Goal: Check status: Check status

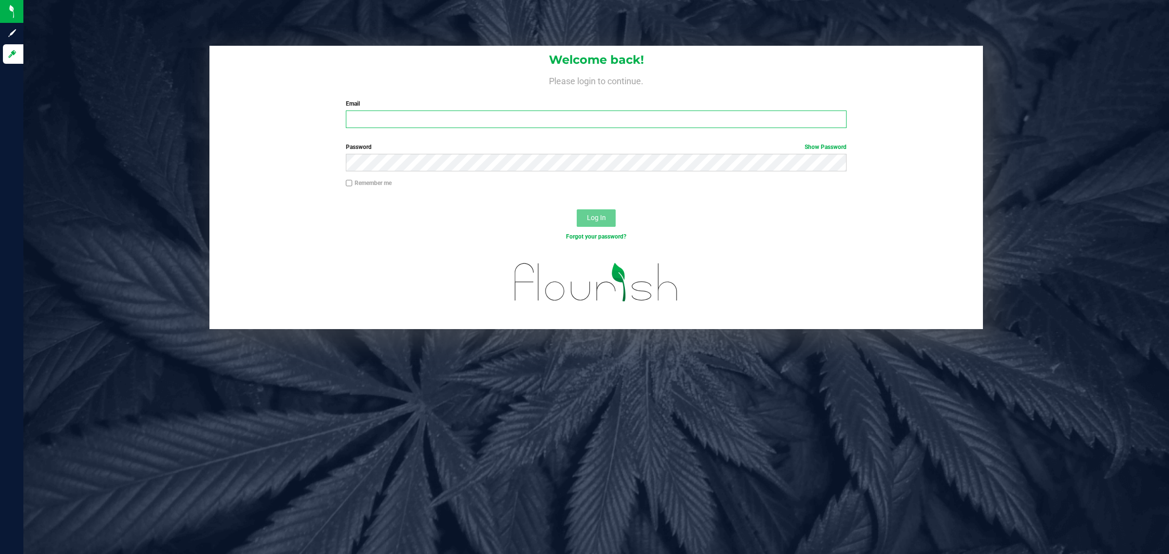
type input "wcavanaugh@liveparallel.com"
click at [613, 225] on button "Log In" at bounding box center [596, 219] width 39 height 18
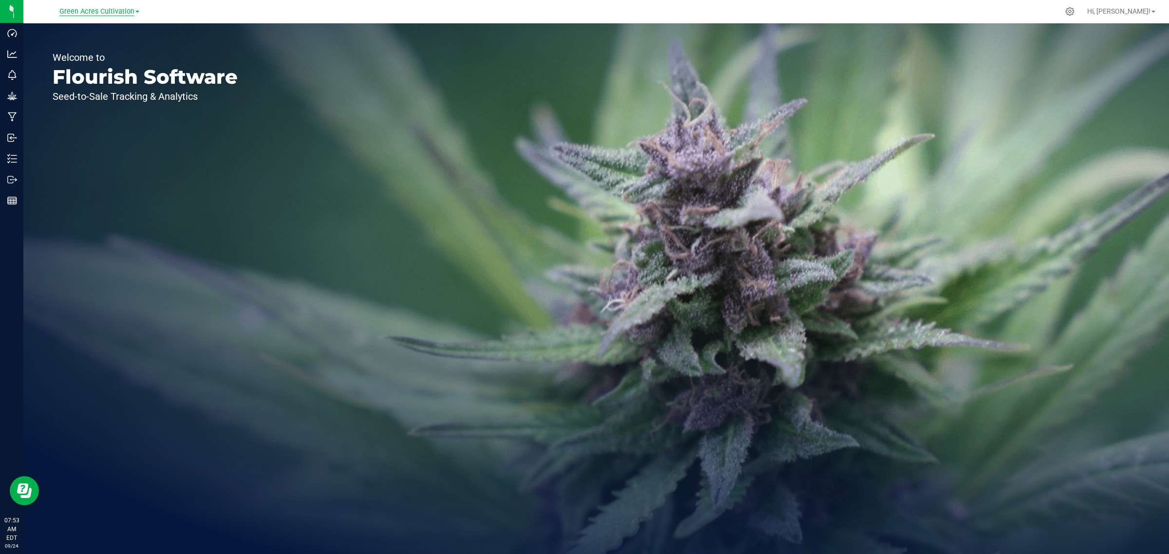
click at [90, 14] on span "Green Acres Cultivation" at bounding box center [96, 11] width 75 height 9
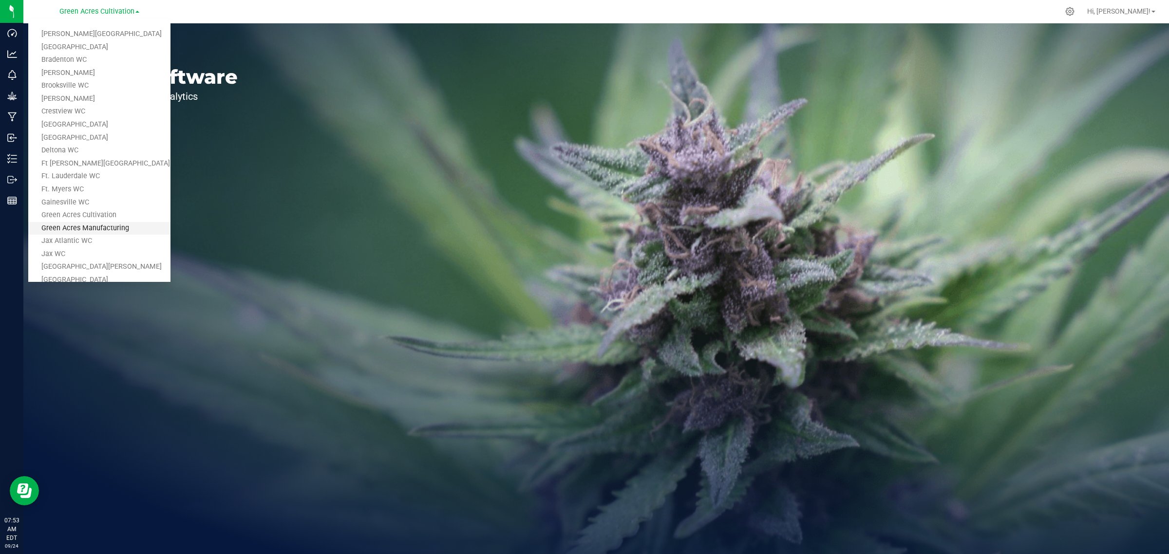
click at [98, 223] on link "Green Acres Manufacturing" at bounding box center [99, 228] width 142 height 13
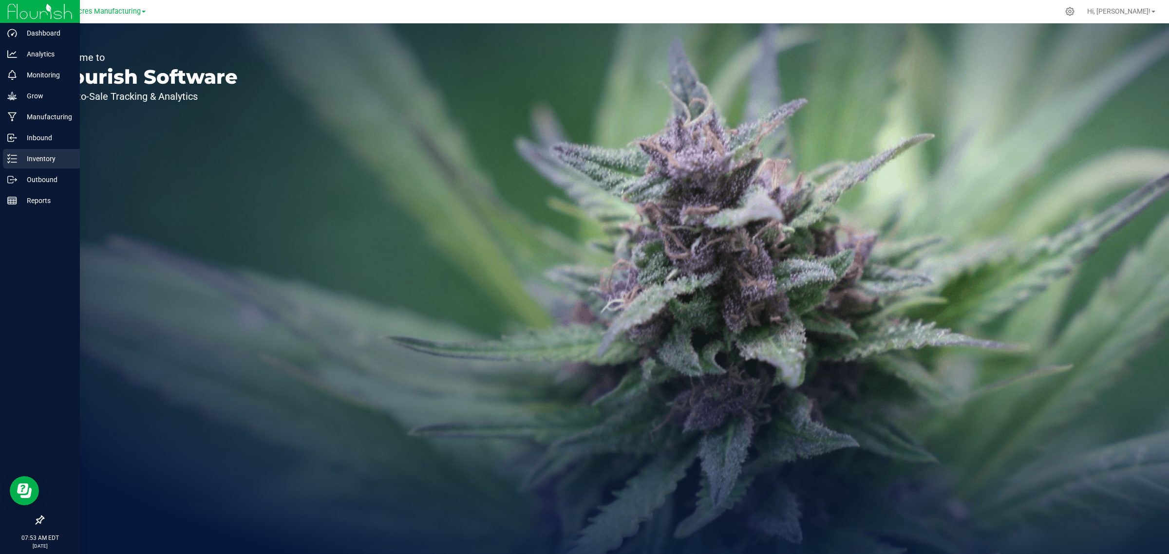
click at [37, 154] on p "Inventory" at bounding box center [46, 159] width 58 height 12
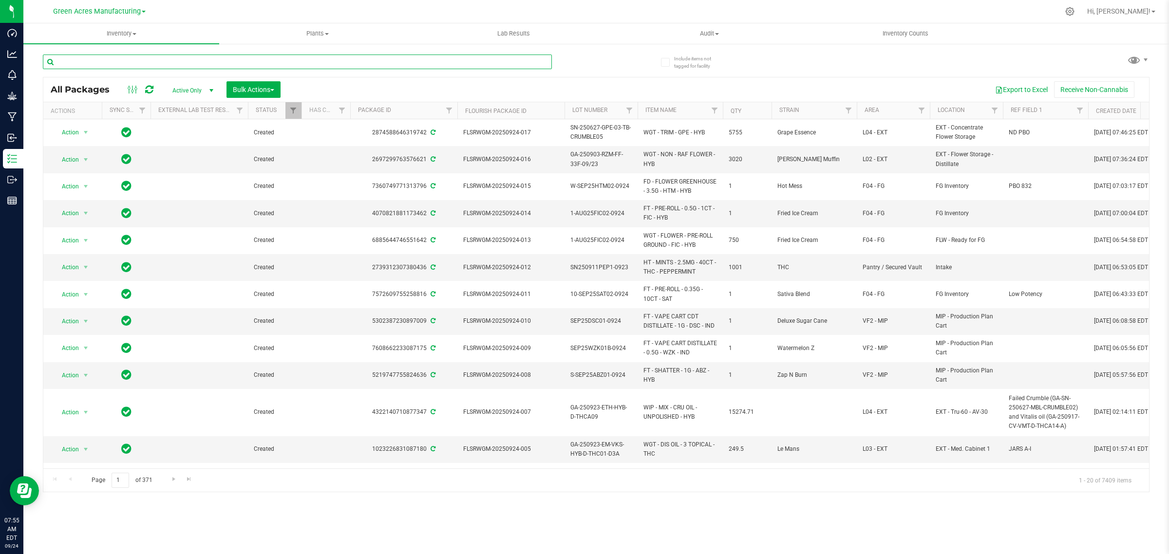
click at [226, 61] on input "text" at bounding box center [297, 62] width 509 height 15
paste input "W-SEP25LMZ02-0918"
type input "W-SEP25LMZ02-0918"
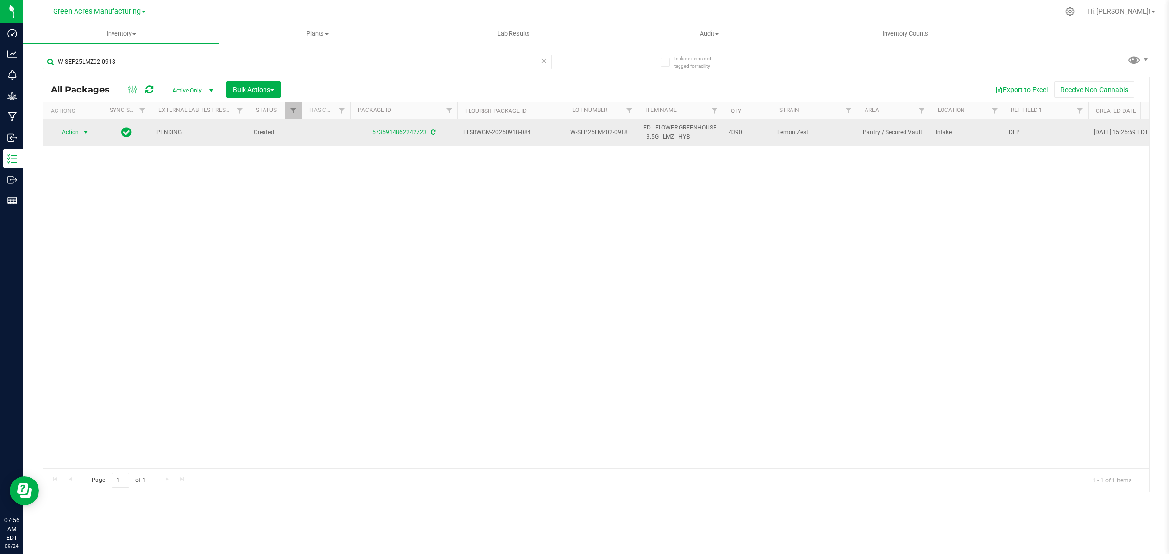
click at [67, 134] on span "Action" at bounding box center [66, 133] width 26 height 14
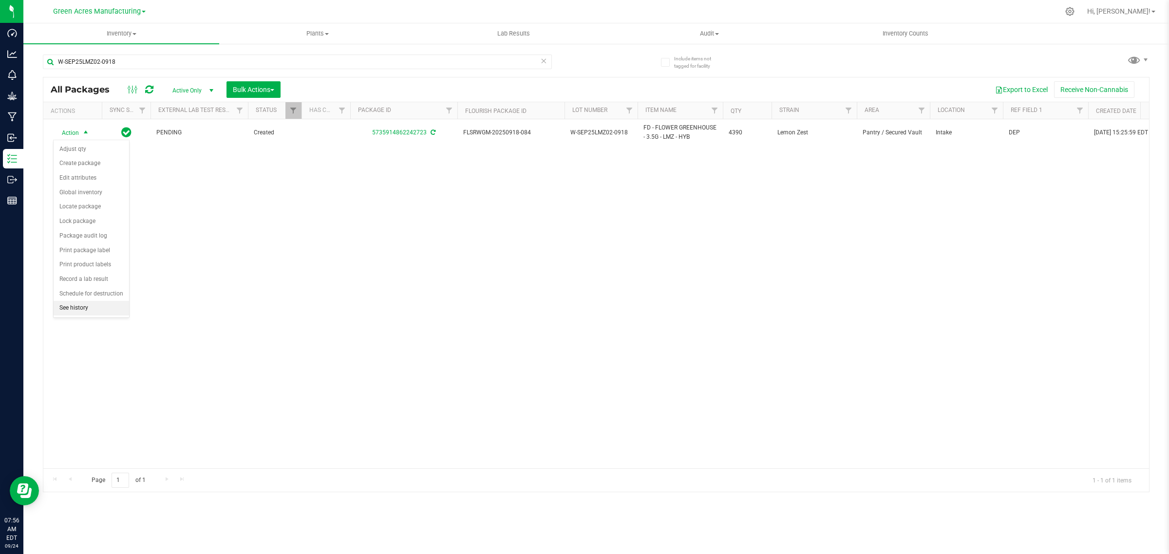
click at [76, 310] on li "See history" at bounding box center [92, 308] width 76 height 15
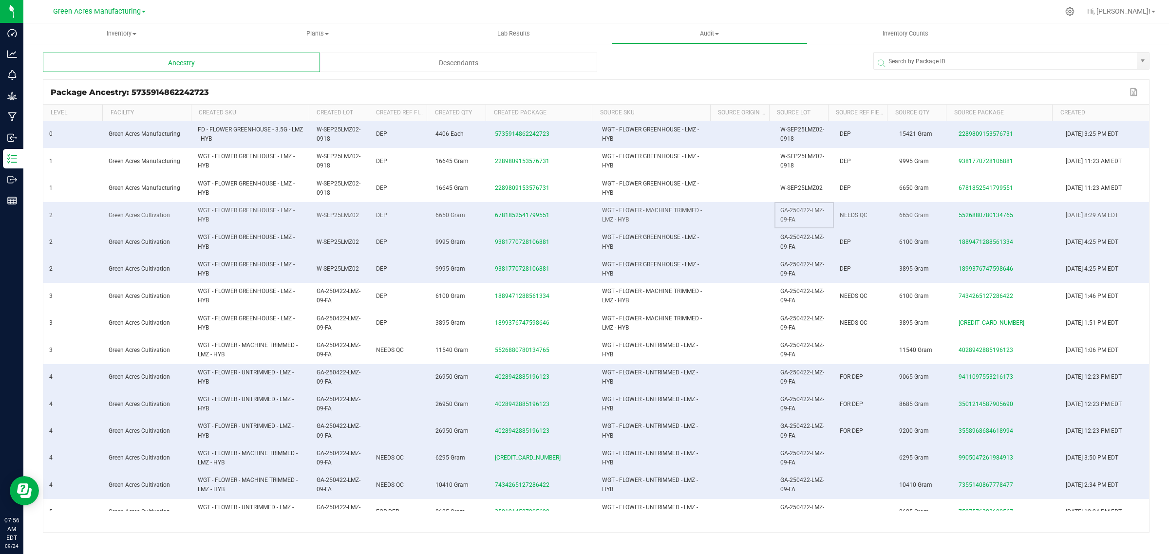
drag, startPoint x: 774, startPoint y: 211, endPoint x: 802, endPoint y: 220, distance: 29.3
click at [802, 220] on td "GA-250422-LMZ-09-FA" at bounding box center [804, 215] width 59 height 27
copy span "GA-250422-LMZ-09-FA"
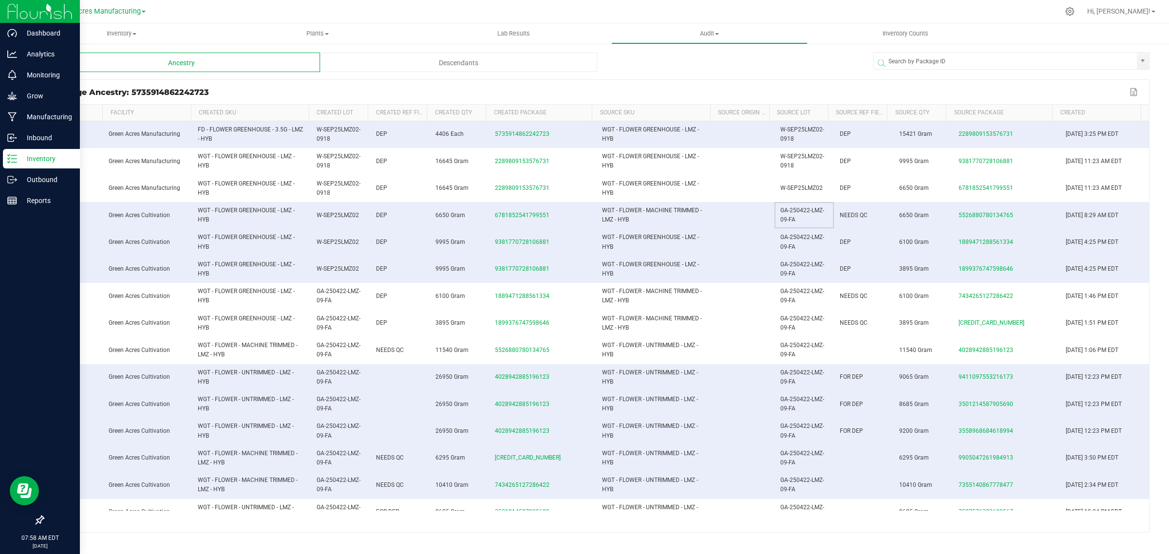
click at [15, 162] on line at bounding box center [13, 162] width 5 height 0
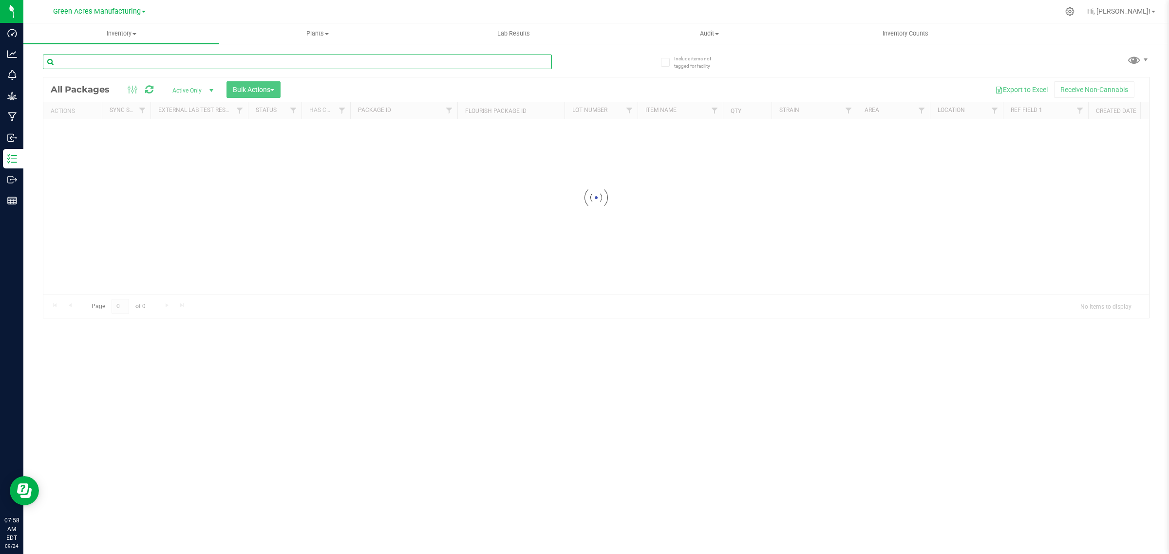
click at [169, 58] on input "text" at bounding box center [297, 62] width 509 height 15
paste input "5-AUG25MEC01-0918"
type input "5-AUG25MEC01-0918"
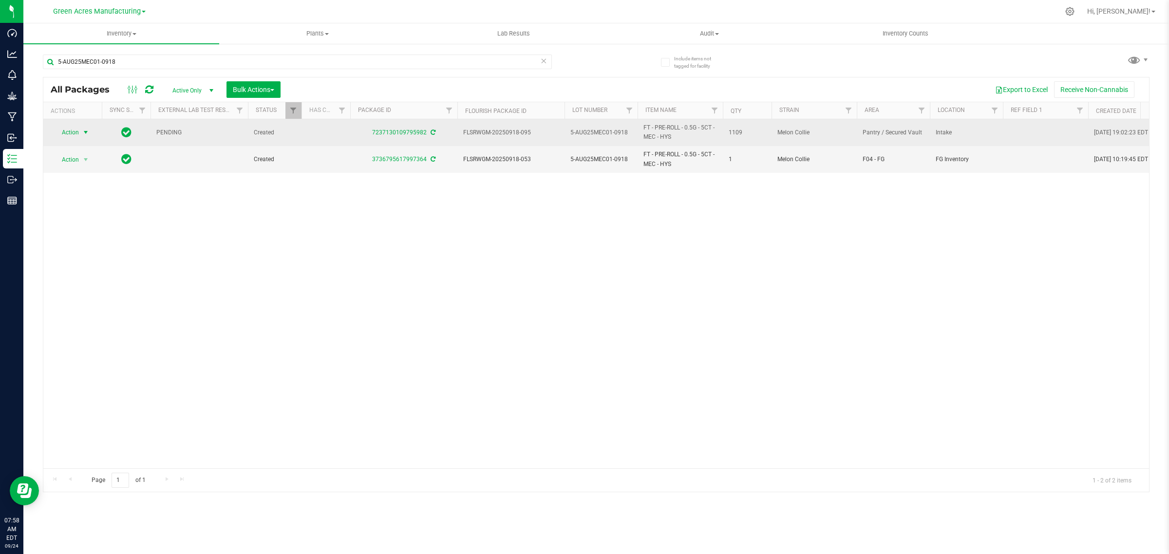
click at [84, 138] on span "select" at bounding box center [86, 133] width 12 height 14
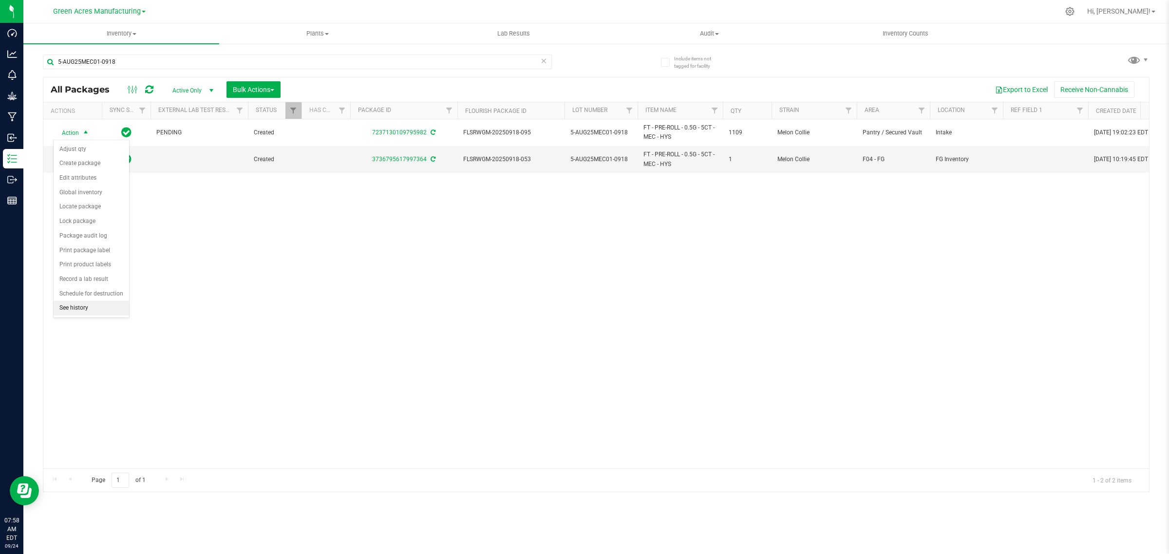
click at [70, 307] on li "See history" at bounding box center [92, 308] width 76 height 15
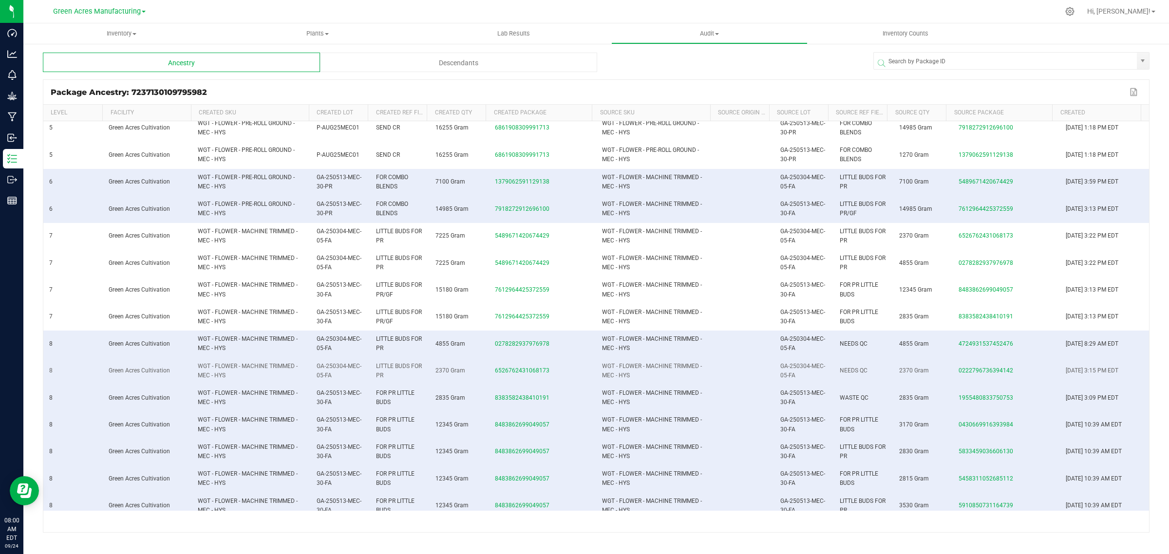
scroll to position [122, 0]
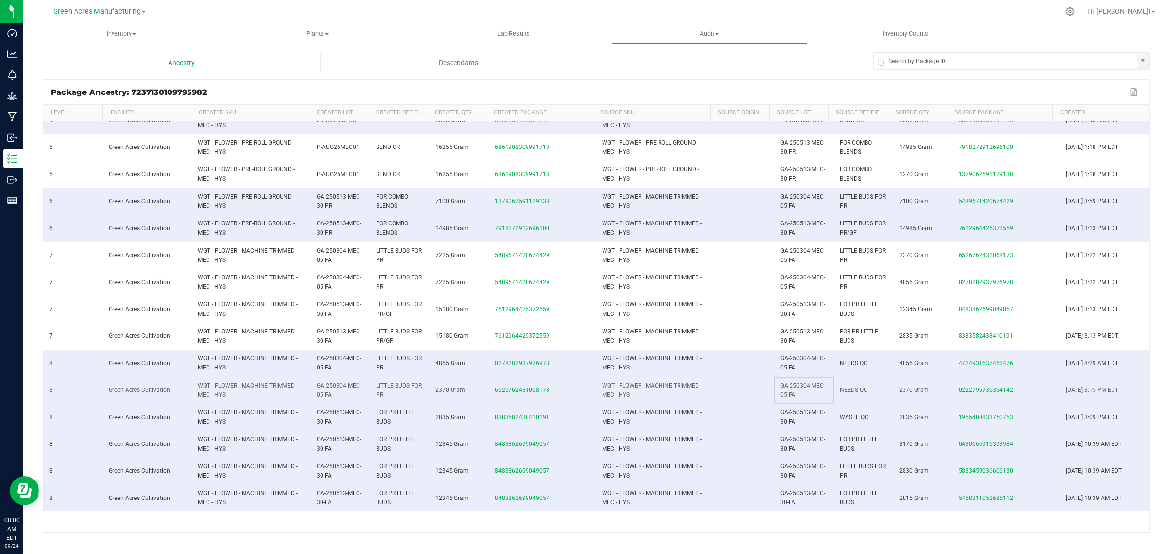
drag, startPoint x: 775, startPoint y: 386, endPoint x: 788, endPoint y: 394, distance: 15.5
click at [788, 394] on span "GA-250304-MEC-05-FA" at bounding box center [803, 390] width 45 height 16
drag, startPoint x: 801, startPoint y: 393, endPoint x: 766, endPoint y: 390, distance: 34.7
click at [801, 393] on td "GA-250304-MEC-05-FA" at bounding box center [804, 391] width 59 height 27
drag, startPoint x: 775, startPoint y: 389, endPoint x: 788, endPoint y: 395, distance: 14.8
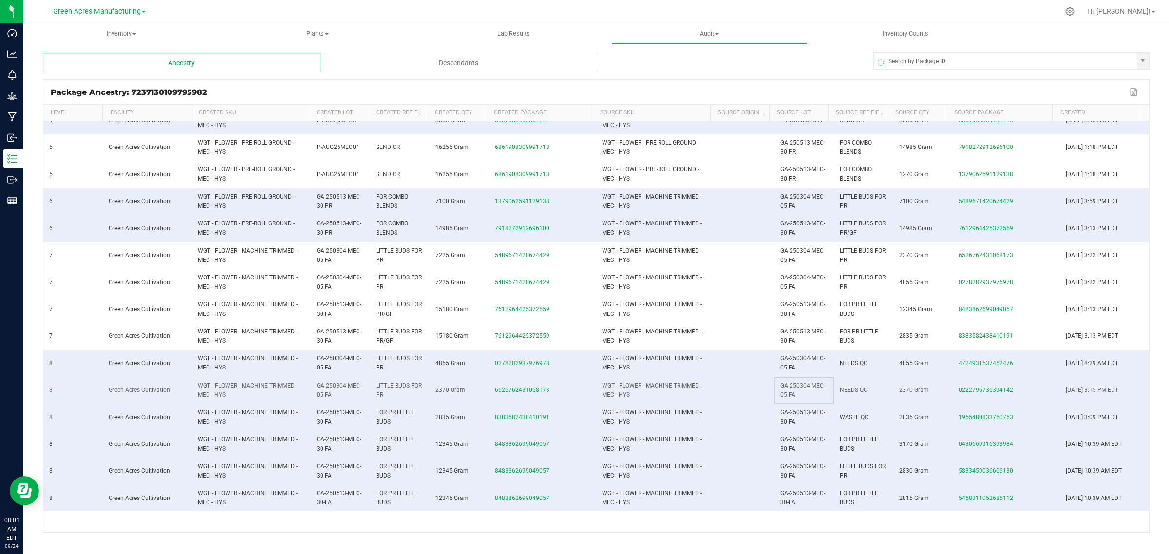
click at [788, 395] on span "GA-250304-MEC-05-FA" at bounding box center [803, 390] width 45 height 16
copy span "GA-250304-MEC-05-FA"
drag, startPoint x: 774, startPoint y: 414, endPoint x: 788, endPoint y: 420, distance: 15.3
click at [788, 420] on span "GA-250513-MEC-30-FA" at bounding box center [803, 417] width 45 height 16
copy span "GA-250513-MEC-30-FA"
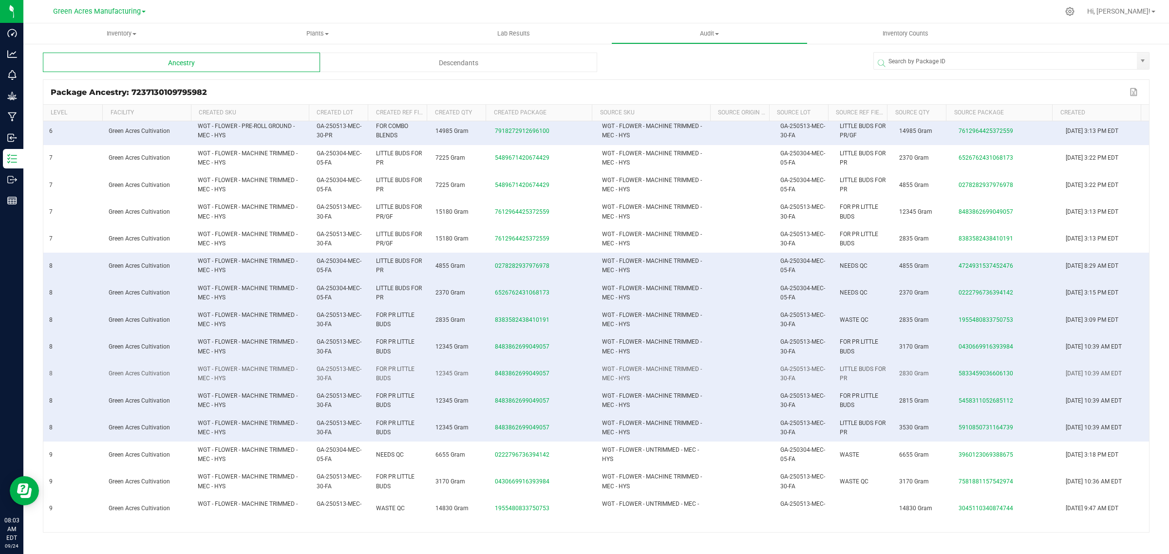
scroll to position [341, 0]
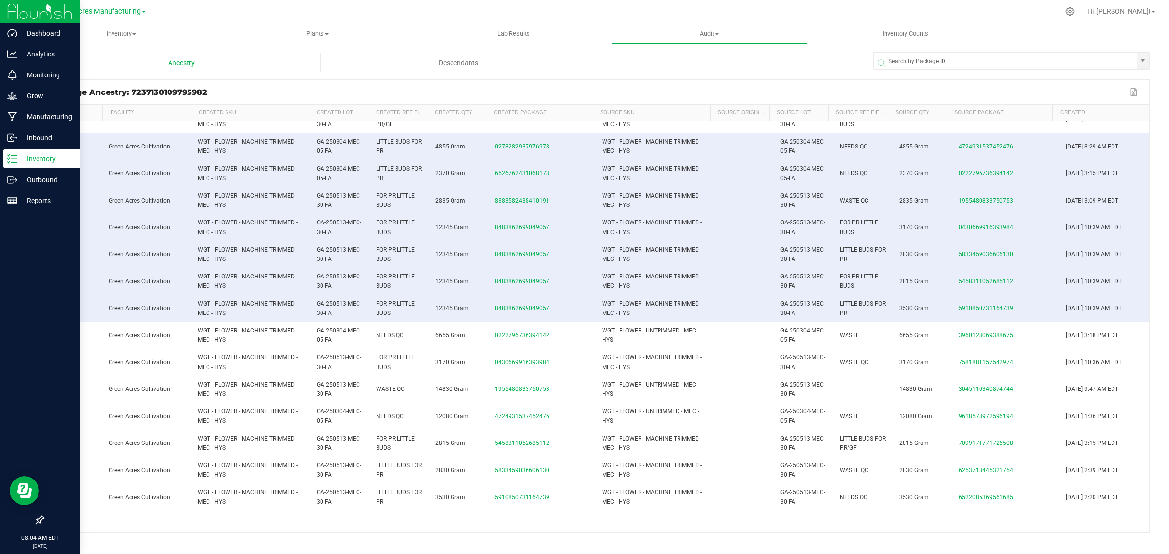
click at [38, 154] on p "Inventory" at bounding box center [46, 159] width 58 height 12
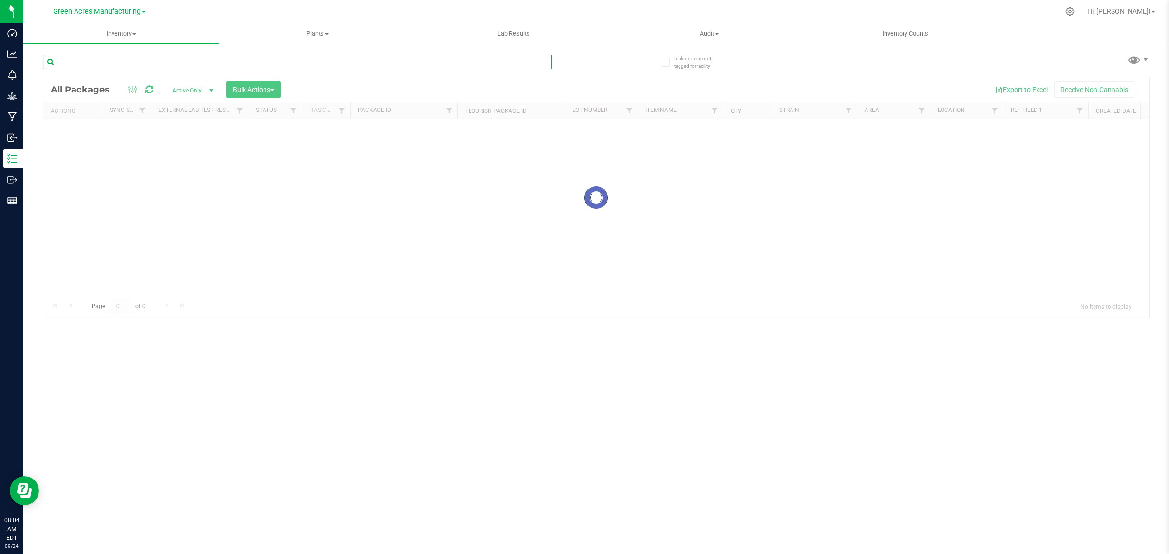
click at [154, 61] on input "text" at bounding box center [297, 62] width 509 height 15
paste input "10-AUG25IND05-0919"
type input "10-AUG25IND05-0919"
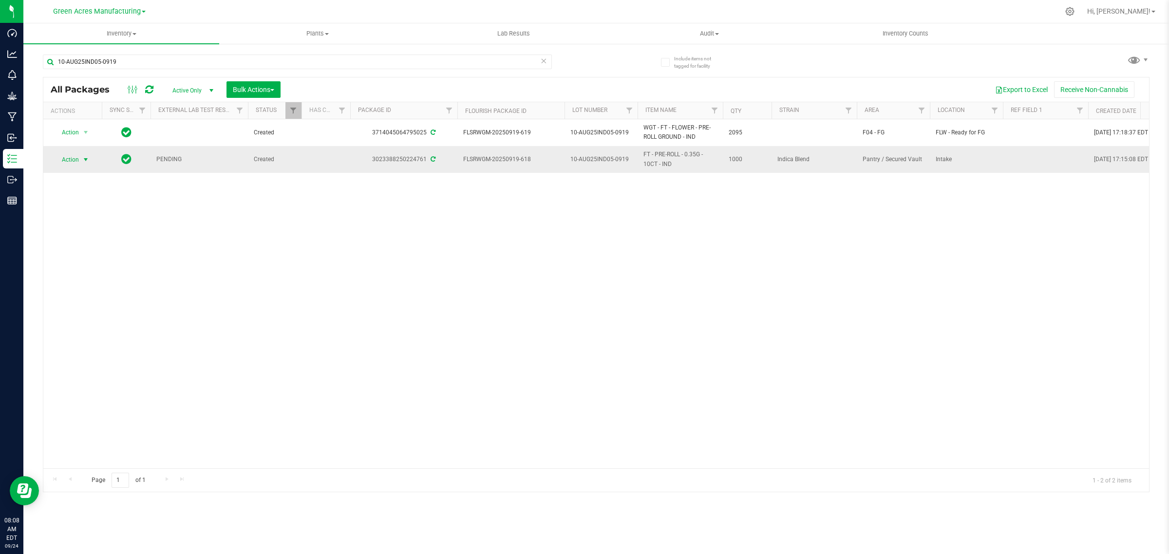
click at [75, 161] on span "Action" at bounding box center [66, 160] width 26 height 14
click at [69, 340] on li "See history" at bounding box center [92, 335] width 76 height 15
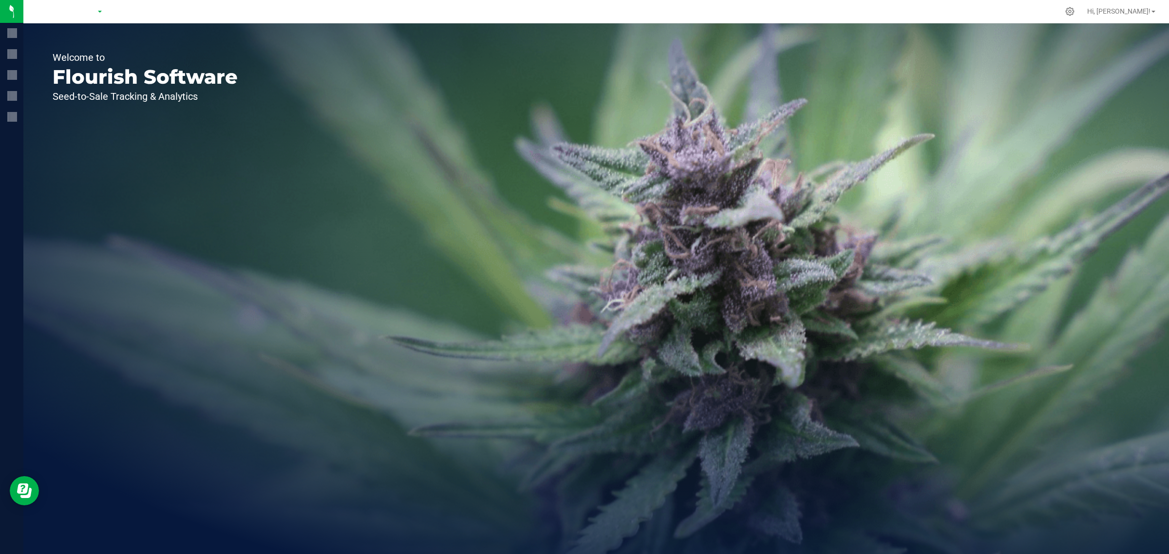
click at [103, 10] on div at bounding box center [99, 11] width 142 height 15
click at [101, 10] on div at bounding box center [99, 11] width 142 height 15
click at [115, 9] on span "Green Acres Cultivation" at bounding box center [96, 11] width 75 height 9
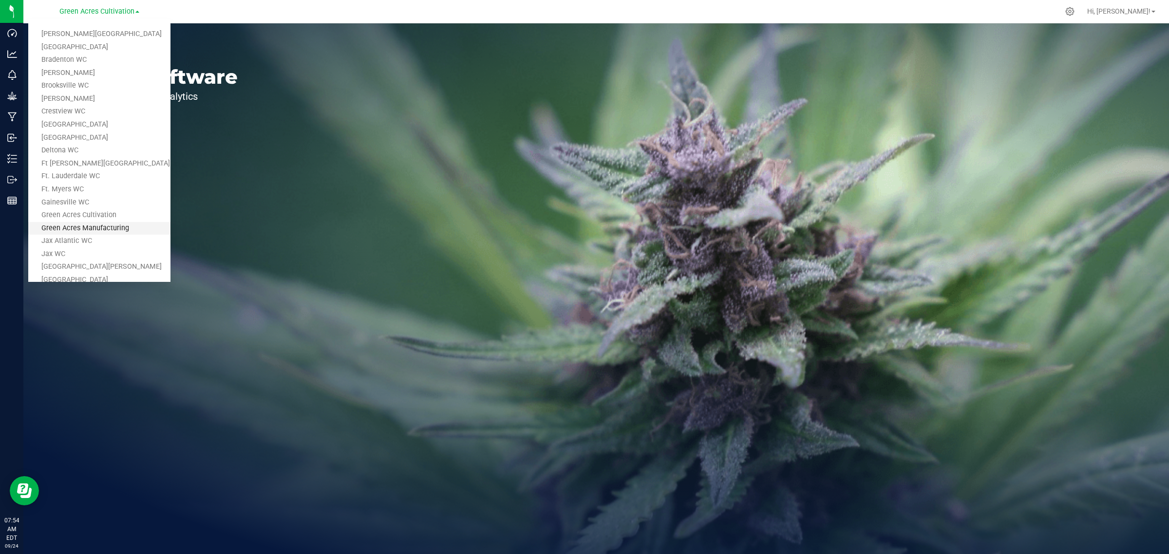
click at [47, 227] on link "Green Acres Manufacturing" at bounding box center [99, 228] width 142 height 13
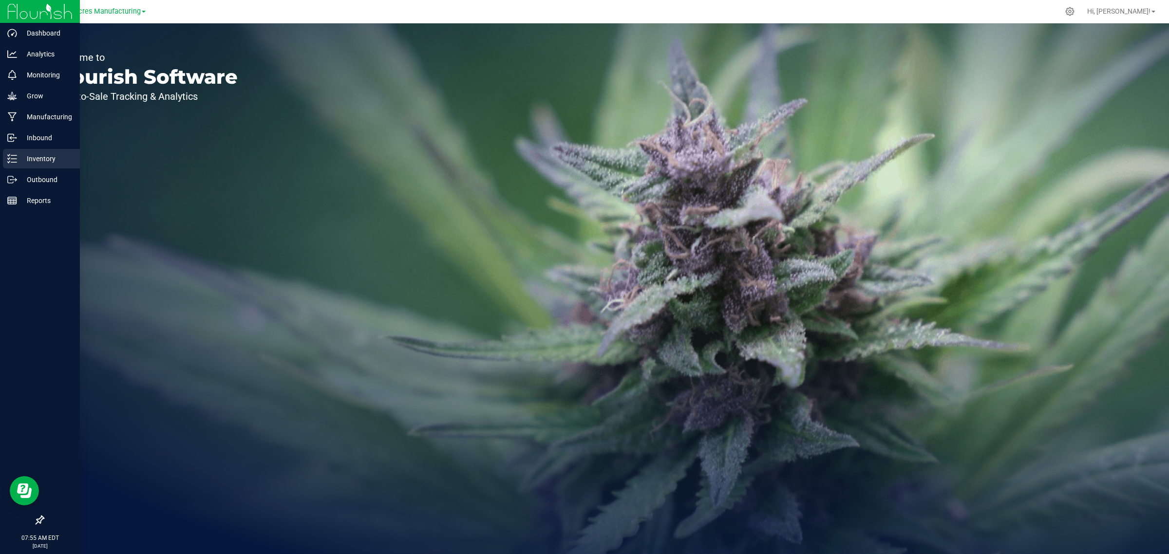
click at [19, 155] on p "Inventory" at bounding box center [46, 159] width 58 height 12
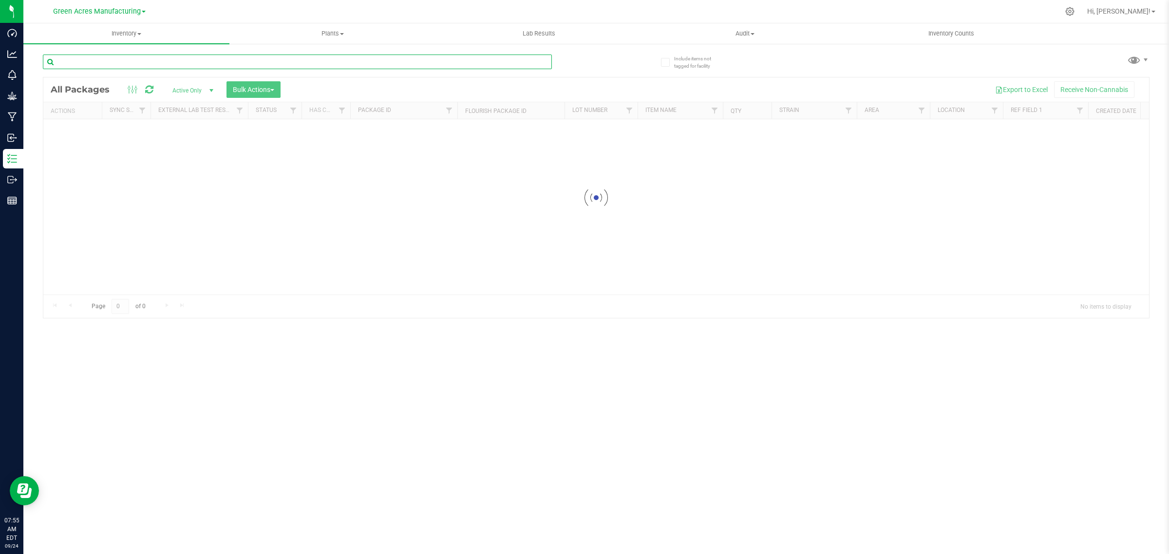
click at [156, 62] on input "text" at bounding box center [297, 62] width 509 height 15
paste input "10-JUL25SAT02-0918"
type input "10-JUL25SAT02-0918"
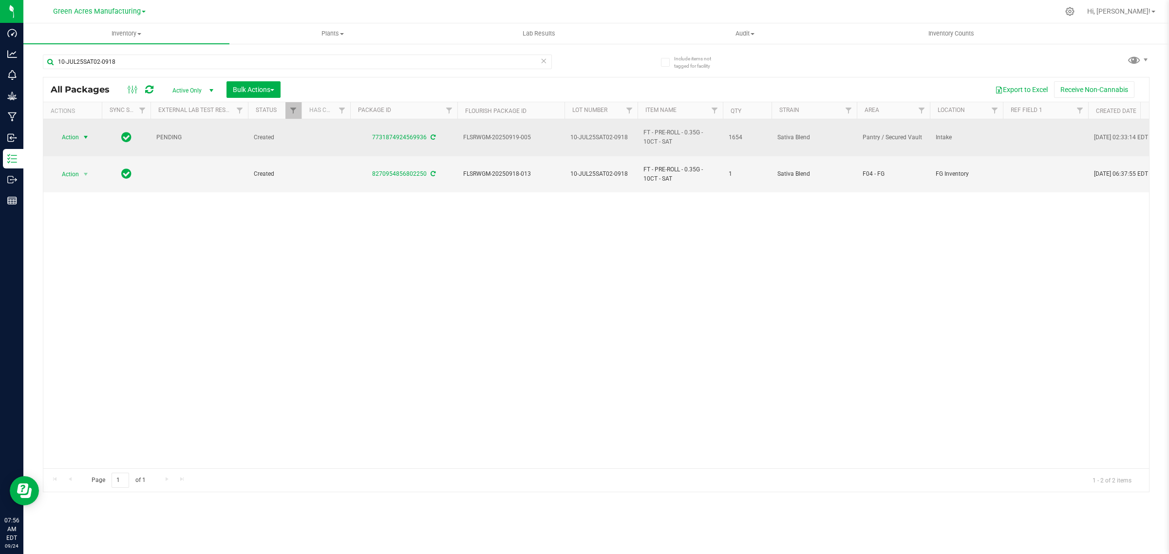
click at [88, 135] on span "select" at bounding box center [86, 138] width 8 height 8
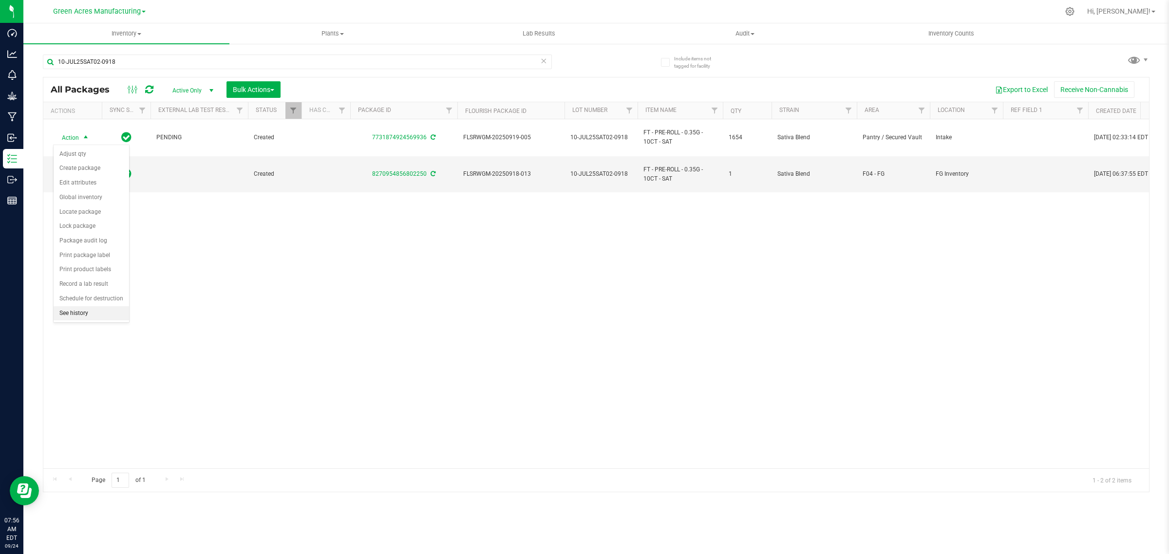
click at [67, 313] on li "See history" at bounding box center [92, 313] width 76 height 15
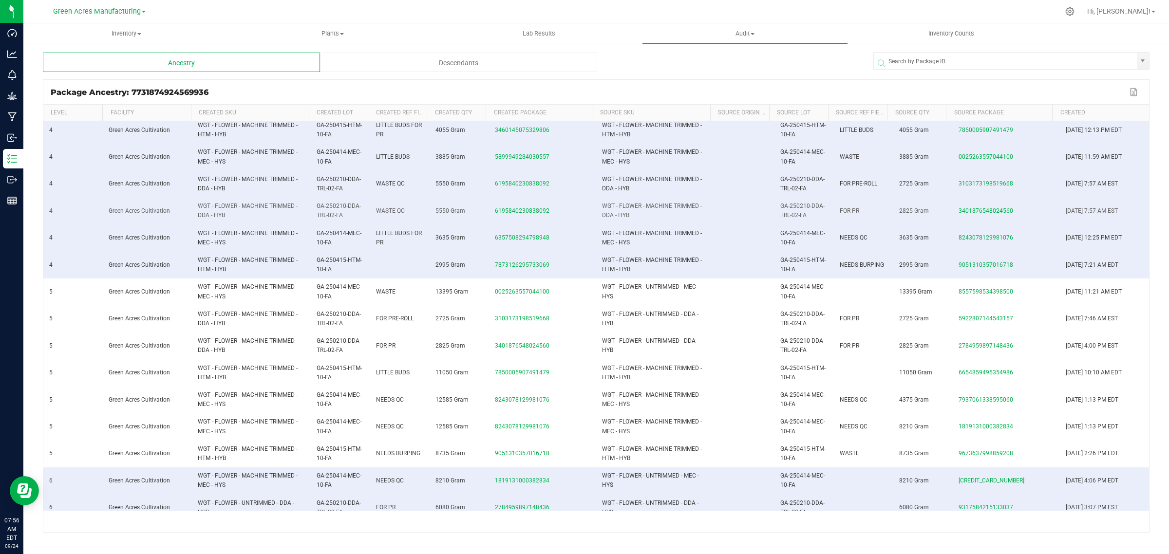
scroll to position [305, 0]
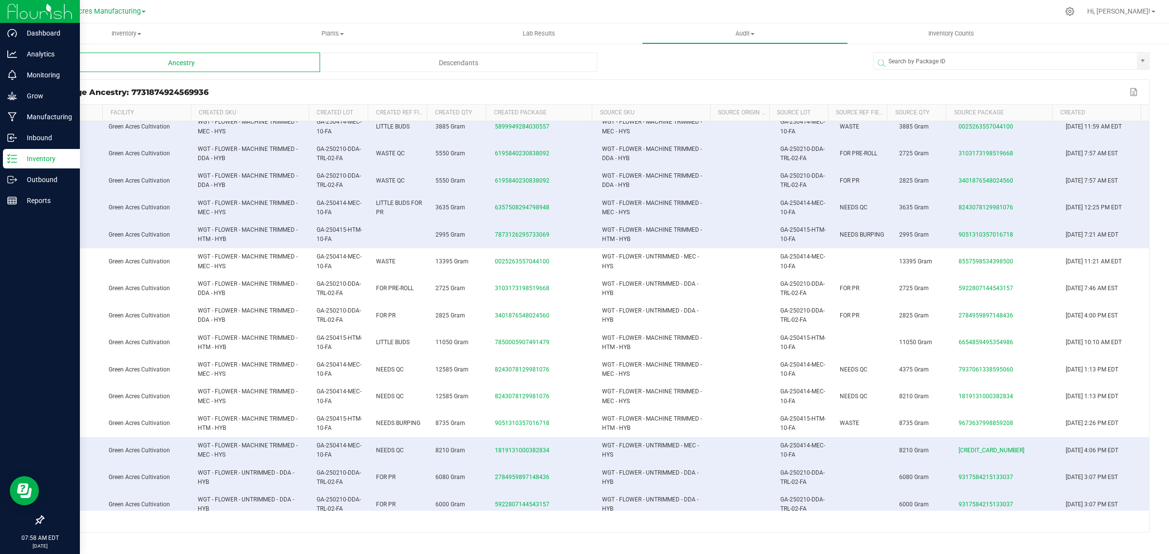
click at [7, 160] on icon at bounding box center [12, 159] width 10 height 10
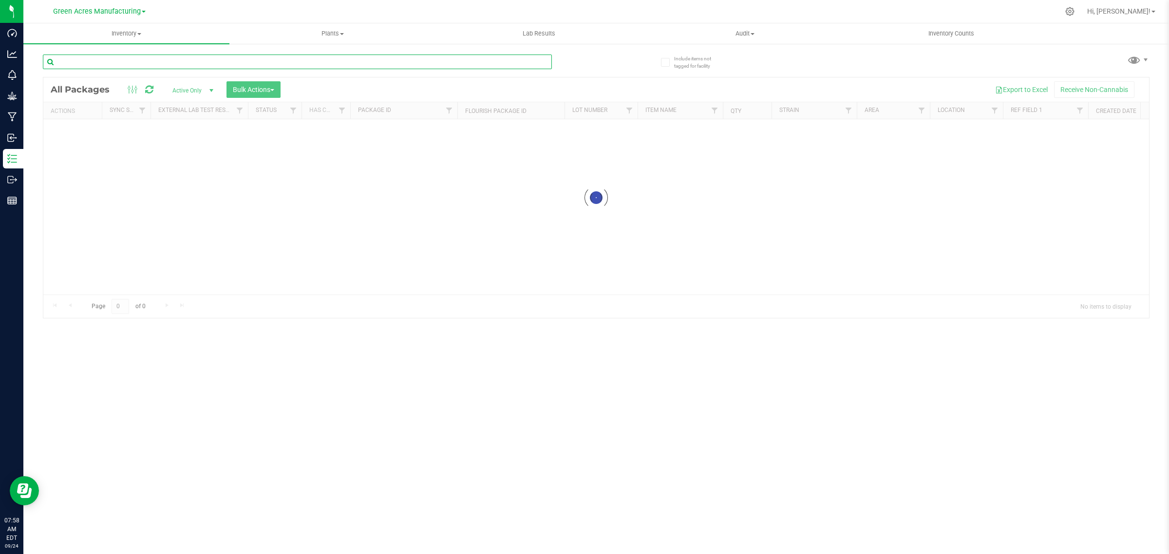
click at [105, 62] on input "text" at bounding box center [297, 62] width 509 height 15
paste input "1-AUG25MEC01-0918"
type input "1-AUG25MEC01-0918"
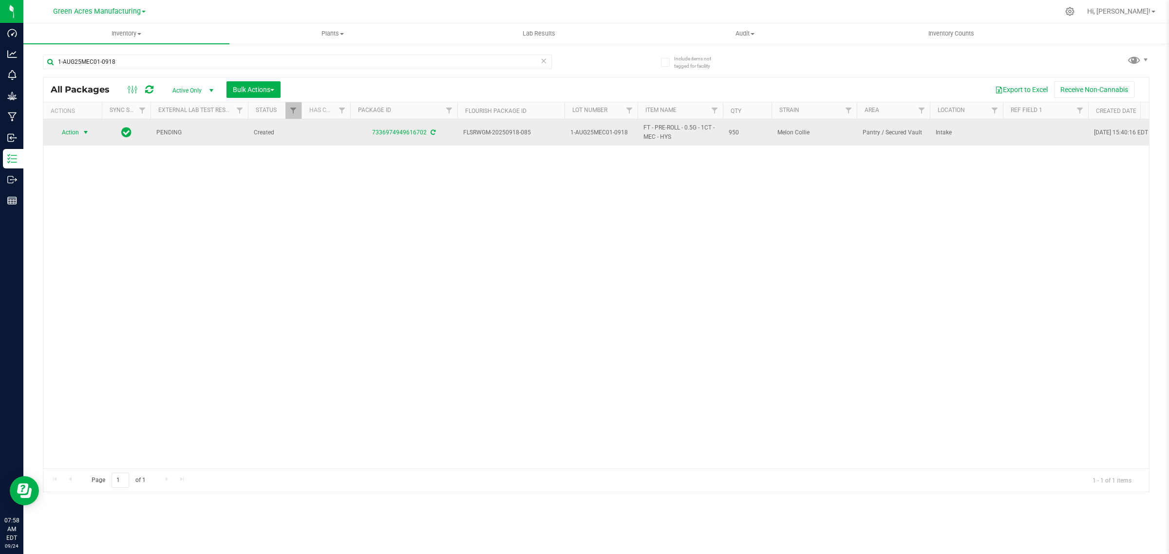
click at [75, 131] on span "Action" at bounding box center [66, 133] width 26 height 14
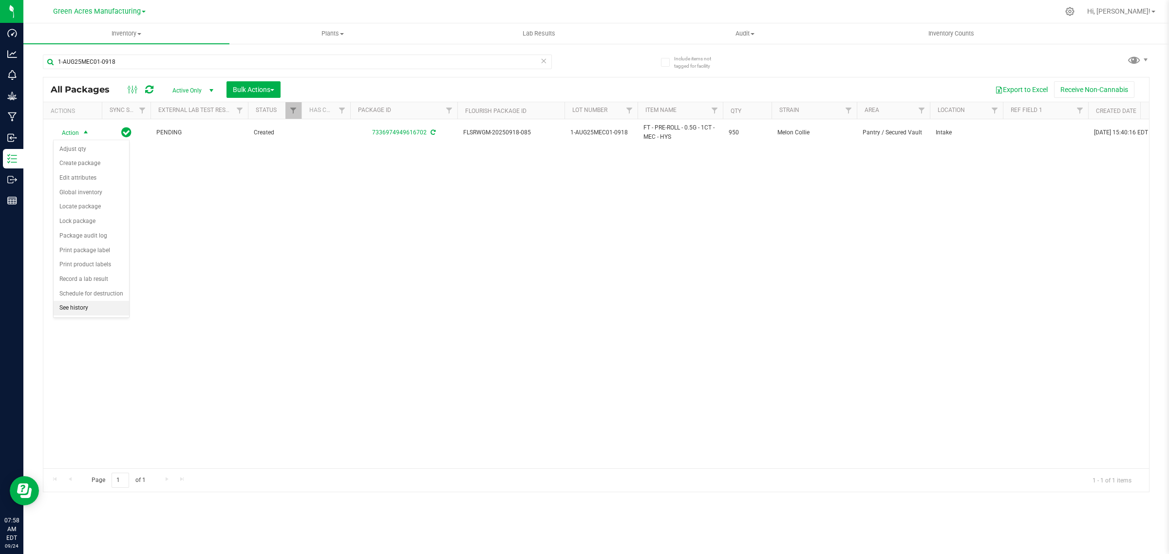
click at [67, 315] on li "See history" at bounding box center [92, 308] width 76 height 15
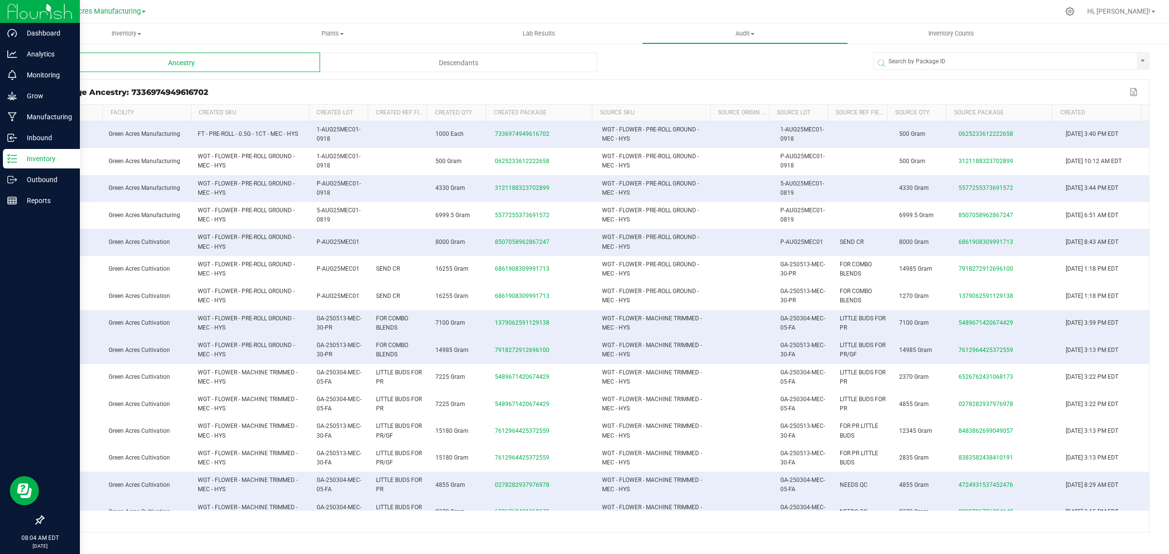
click at [15, 160] on icon at bounding box center [12, 159] width 10 height 10
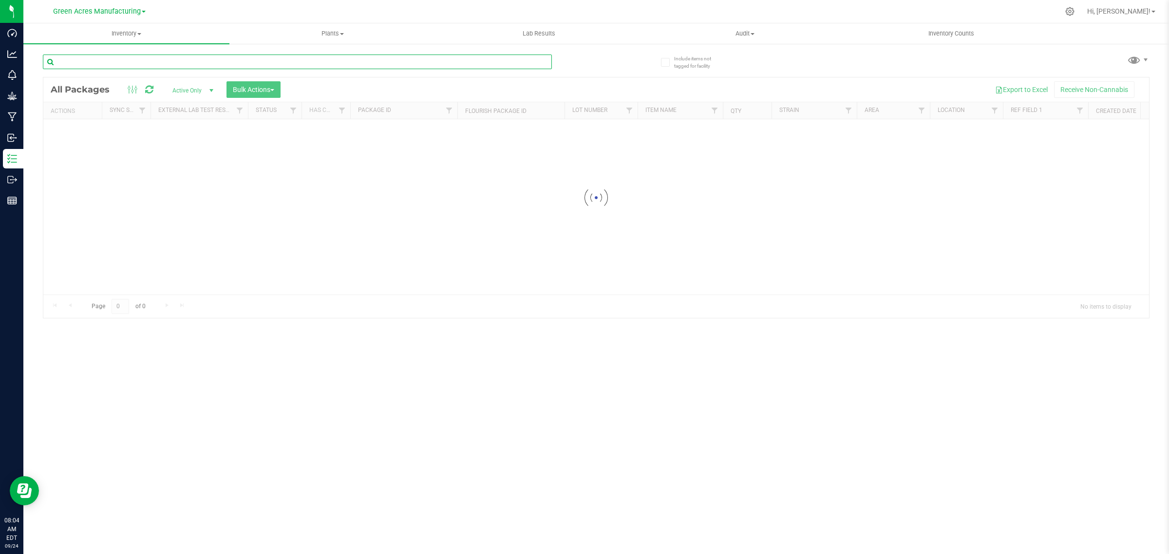
click at [173, 65] on input "text" at bounding box center [297, 62] width 509 height 15
paste input "5-APR25HTM04-0919"
type input "5-APR25HTM04-0919"
click at [134, 59] on input "5-APR25HTM04-0919" at bounding box center [297, 62] width 509 height 15
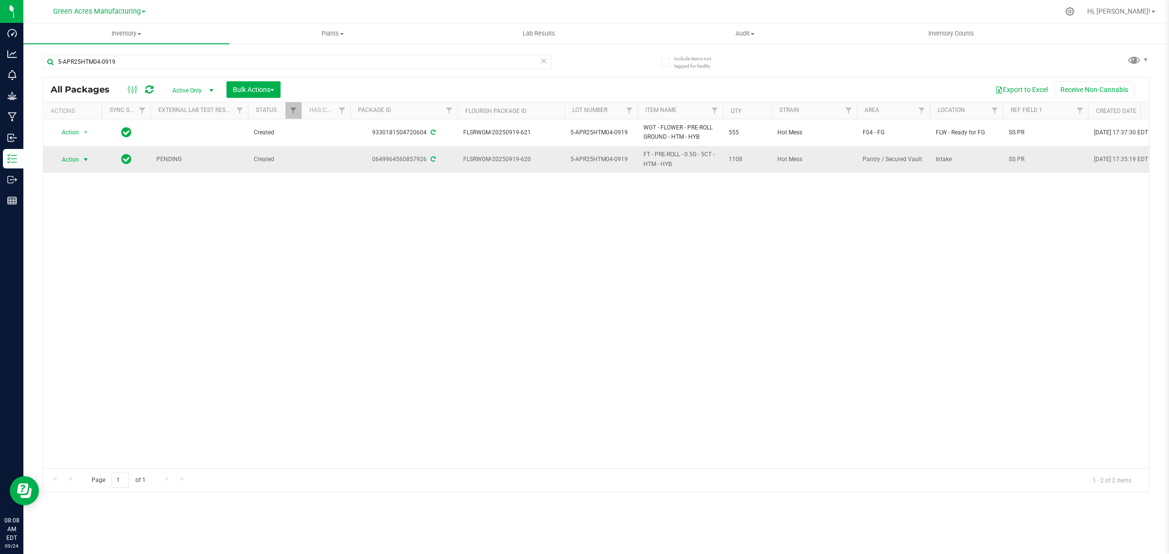
click at [71, 161] on span "Action" at bounding box center [66, 160] width 26 height 14
click at [76, 342] on li "See history" at bounding box center [92, 335] width 76 height 15
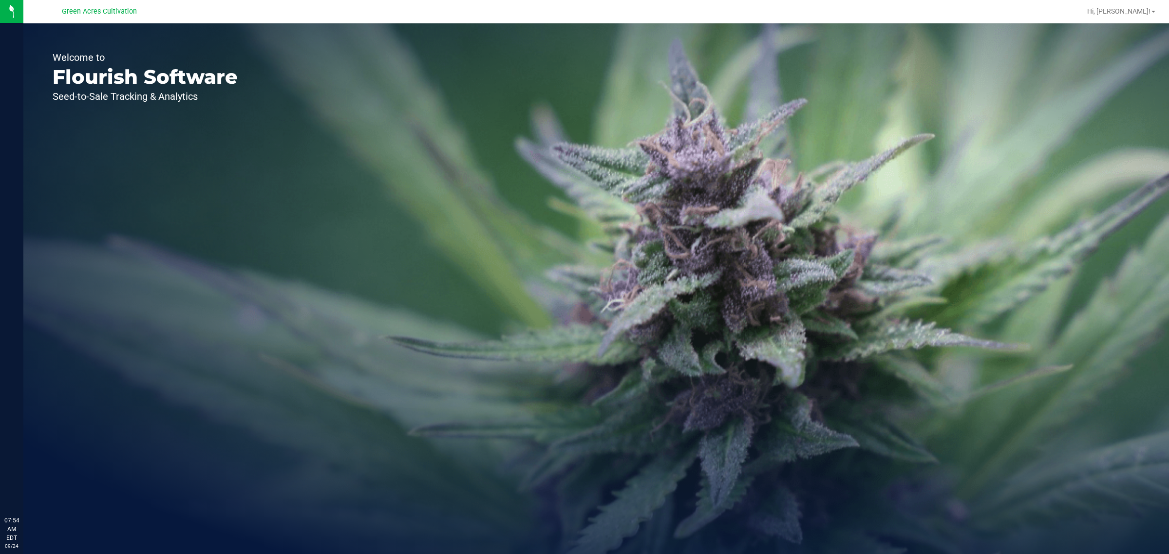
click at [91, 5] on div "Green Acres Cultivation" at bounding box center [99, 11] width 75 height 12
click at [89, 10] on span "Green Acres Cultivation" at bounding box center [99, 11] width 75 height 9
click at [120, 11] on span "Green Acres Cultivation" at bounding box center [96, 11] width 75 height 9
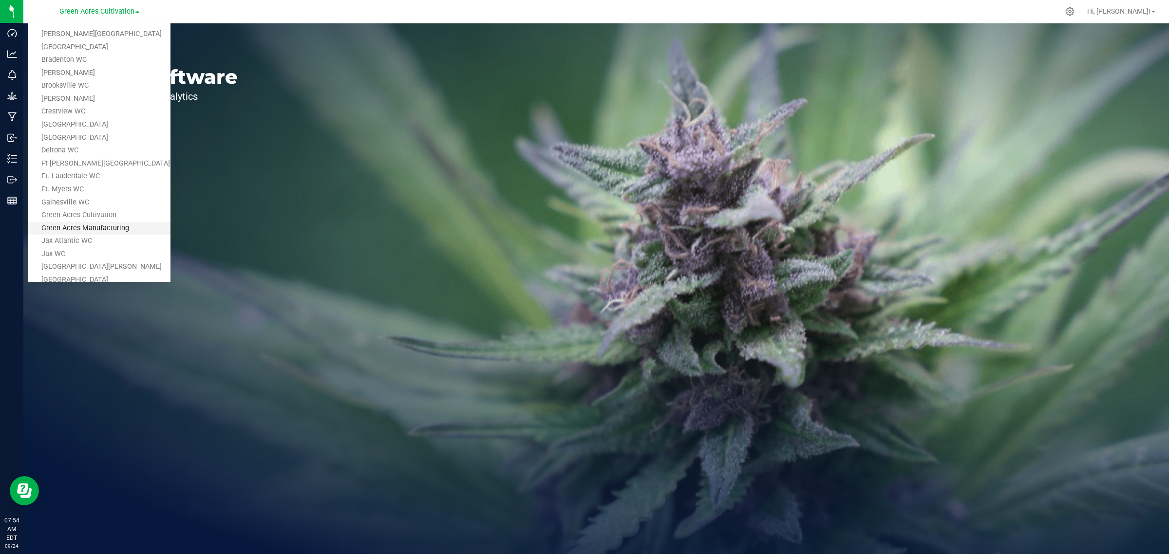
click at [83, 225] on link "Green Acres Manufacturing" at bounding box center [99, 228] width 142 height 13
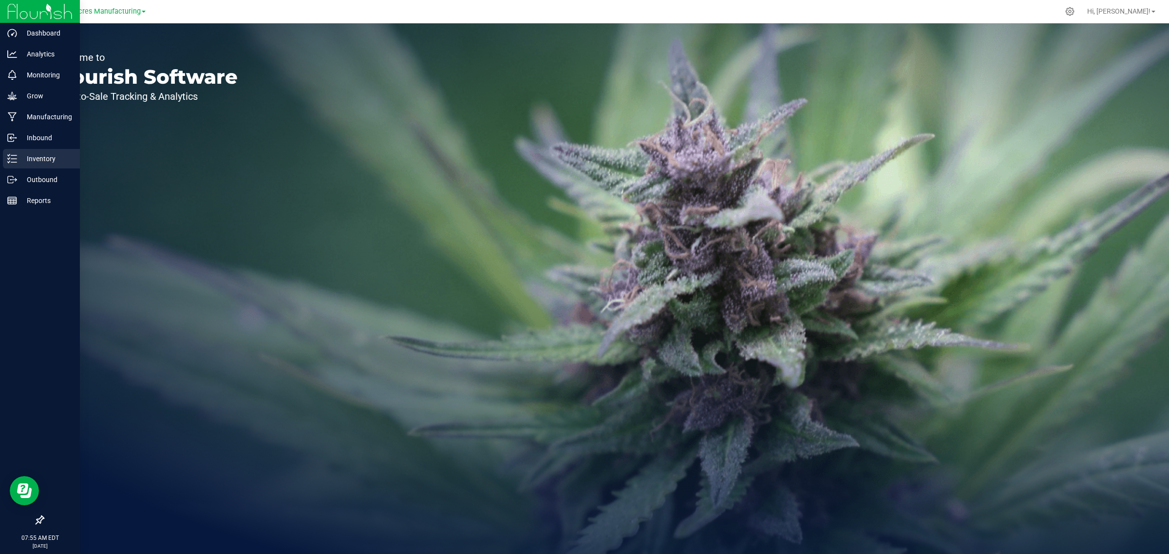
click at [17, 159] on p "Inventory" at bounding box center [46, 159] width 58 height 12
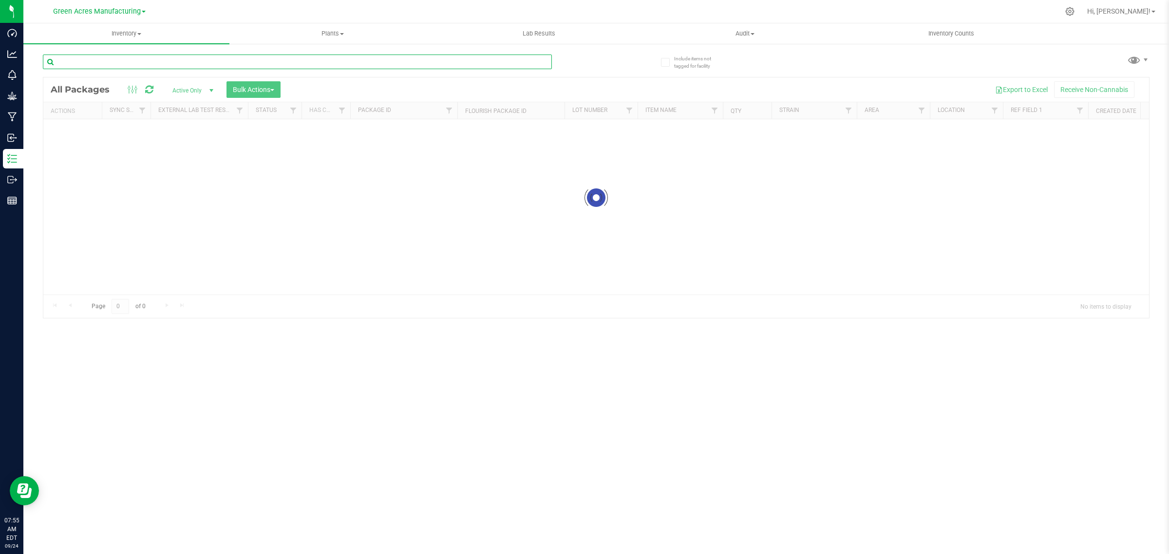
click at [176, 61] on input "text" at bounding box center [297, 62] width 509 height 15
paste input "5-AUG25RHB01-0918"
type input "5-AUG25RHB01-0918"
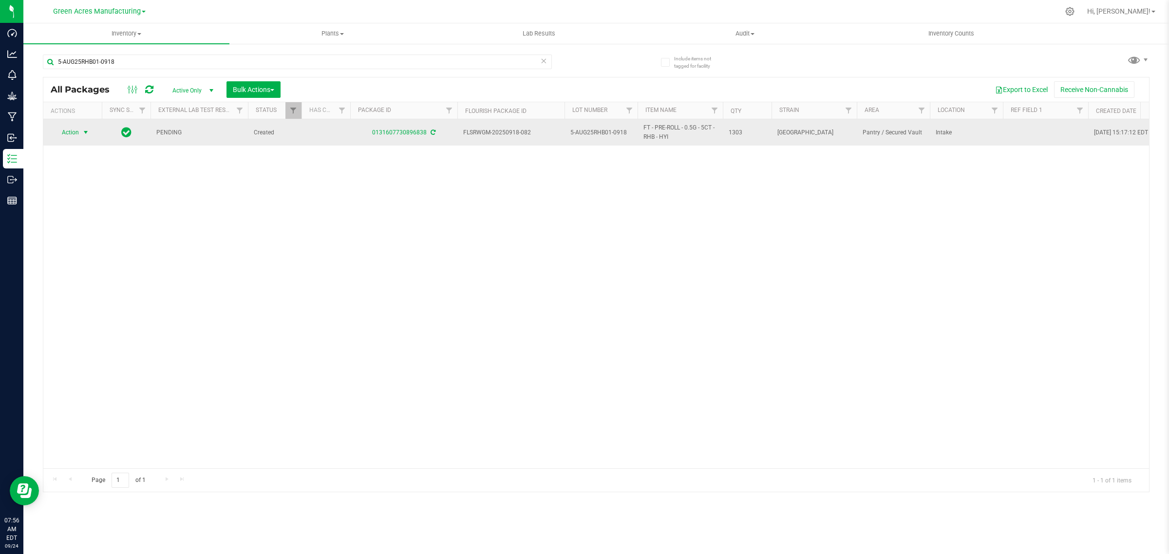
click at [72, 132] on span "Action" at bounding box center [66, 133] width 26 height 14
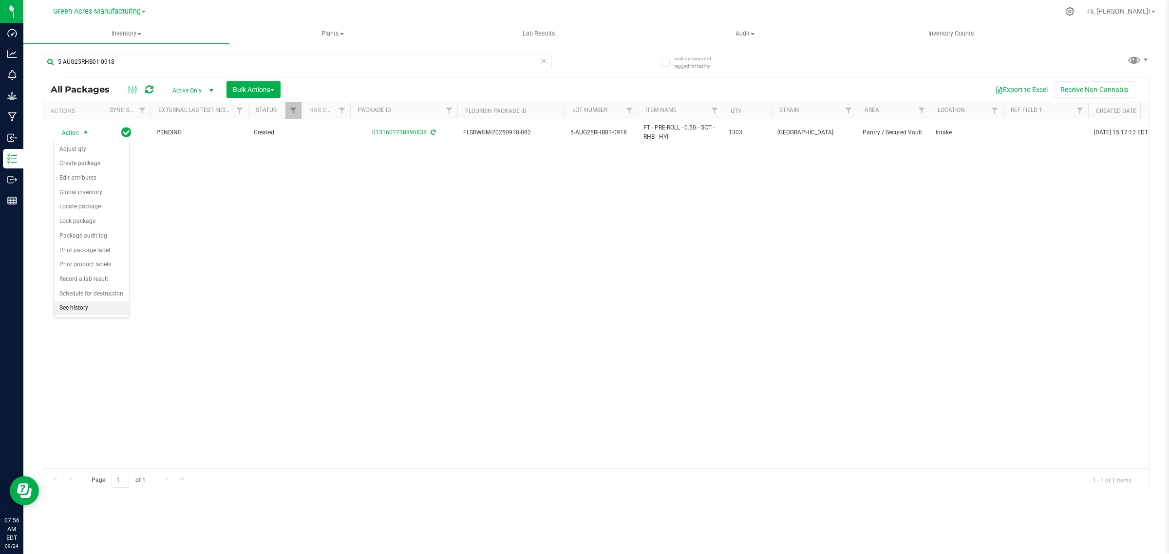
click at [72, 308] on li "See history" at bounding box center [92, 308] width 76 height 15
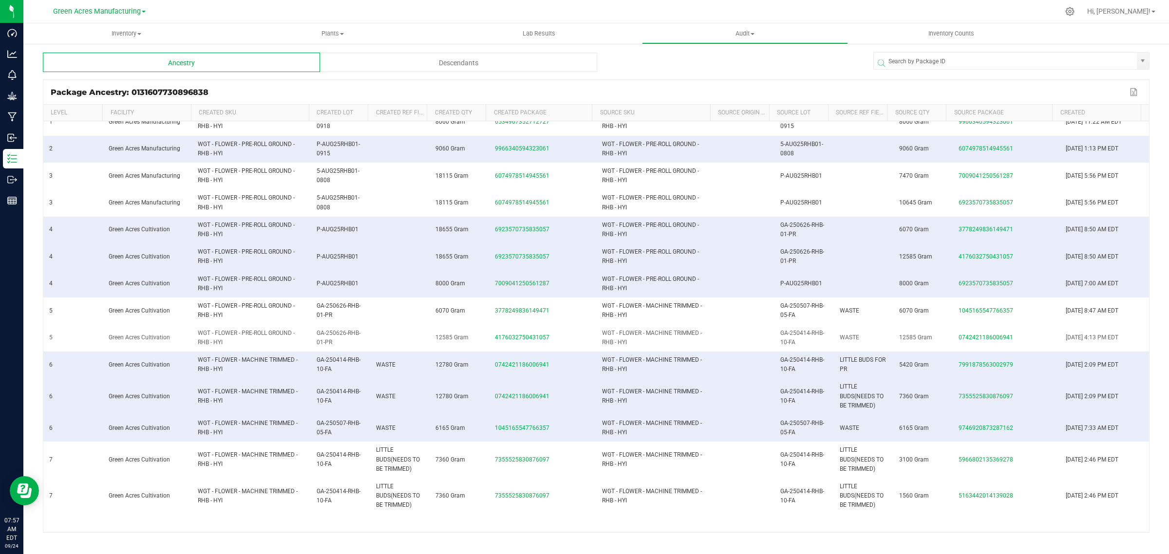
scroll to position [61, 0]
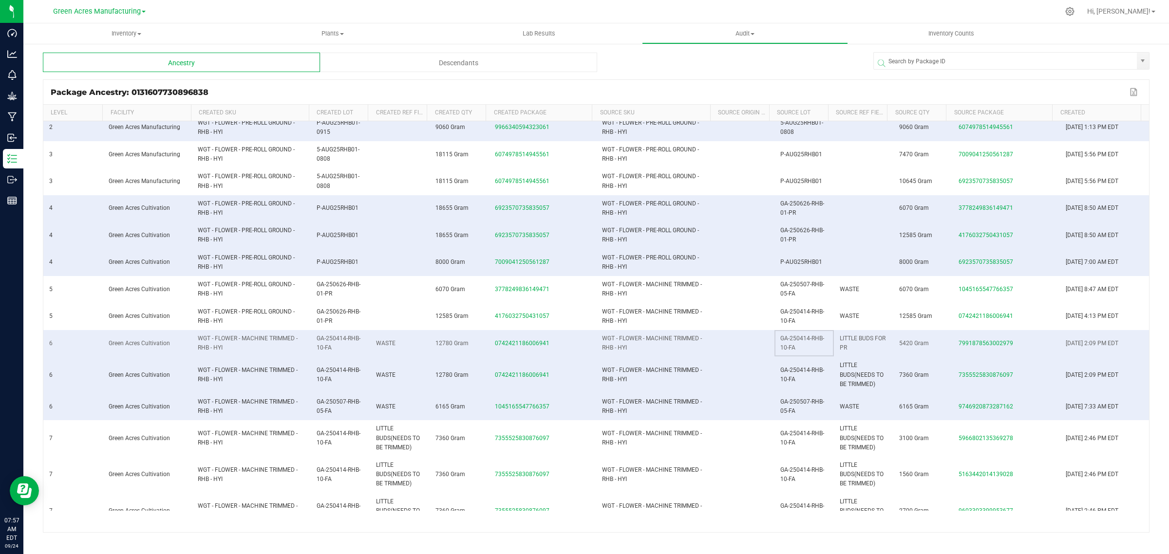
drag, startPoint x: 774, startPoint y: 339, endPoint x: 803, endPoint y: 347, distance: 30.4
click at [803, 347] on td "GA-250414-RHB-10-FA" at bounding box center [804, 343] width 59 height 27
copy span "GA-250414-RHB-10-FA"
drag, startPoint x: 775, startPoint y: 390, endPoint x: 766, endPoint y: 395, distance: 9.4
click at [775, 390] on td "GA-250414-RHB-10-FA" at bounding box center [804, 375] width 59 height 37
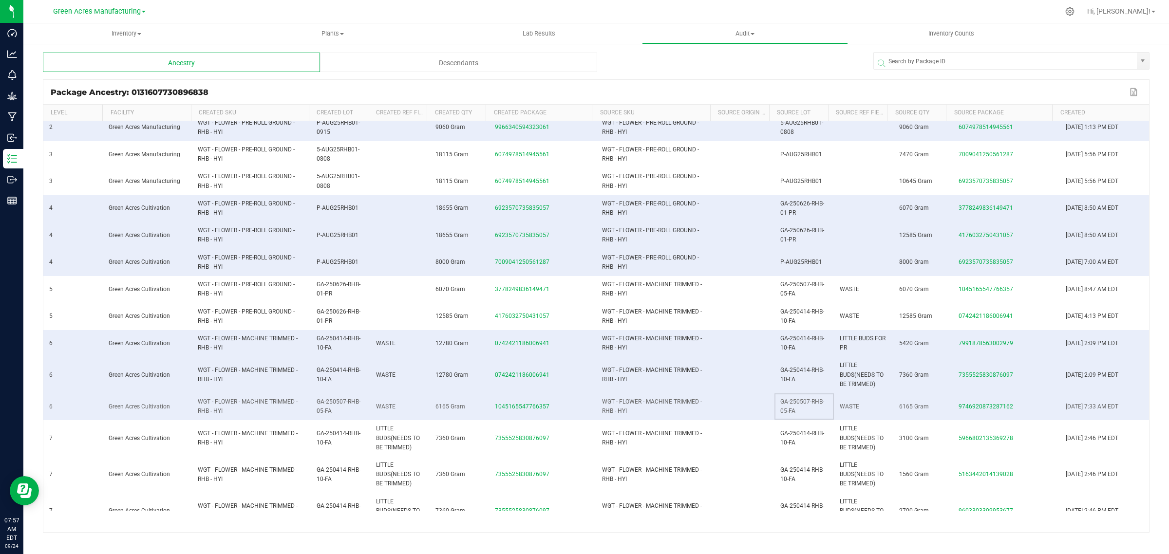
drag, startPoint x: 775, startPoint y: 401, endPoint x: 793, endPoint y: 412, distance: 20.8
click at [793, 412] on td "GA-250507-RHB-05-FA" at bounding box center [804, 407] width 59 height 27
copy span "GA-250507-RHB-05-FA"
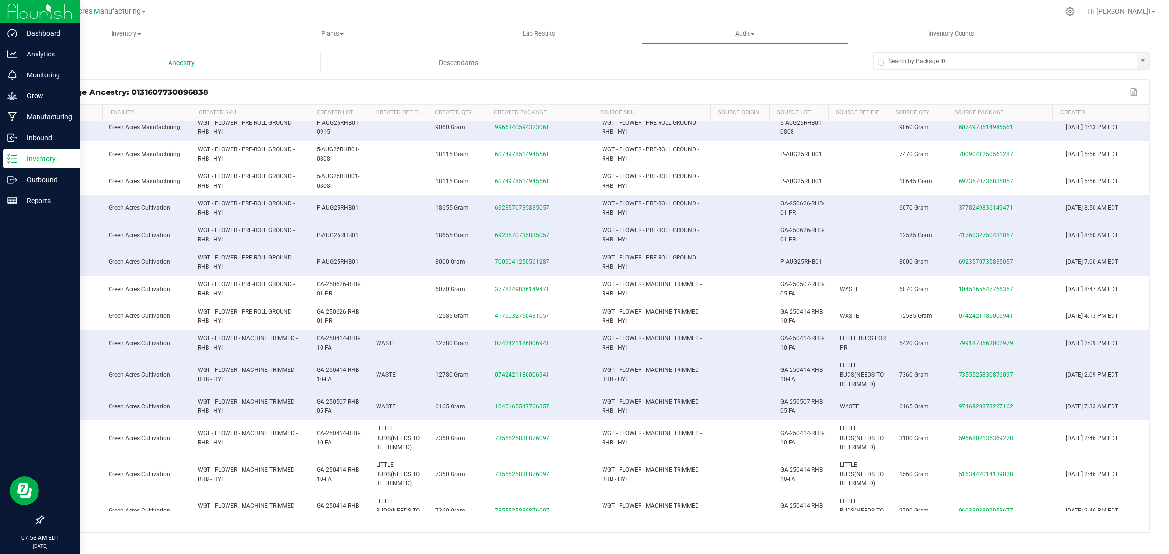
click at [23, 163] on p "Inventory" at bounding box center [46, 159] width 58 height 12
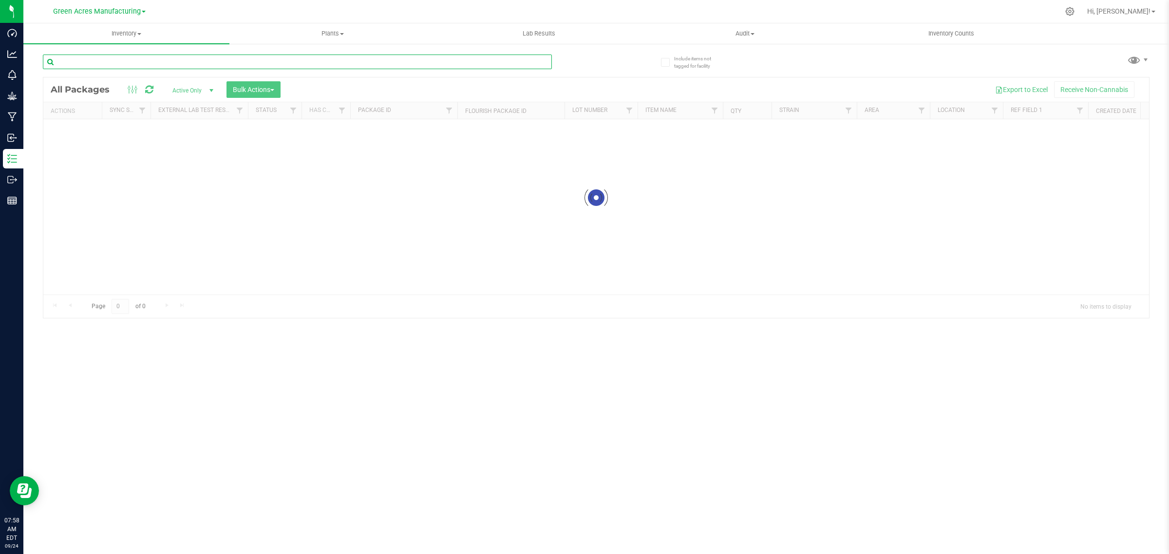
click at [97, 61] on input "text" at bounding box center [297, 62] width 509 height 15
paste input "W-SEP25HTM01-0919"
type input "W-SEP25HTM01-0919"
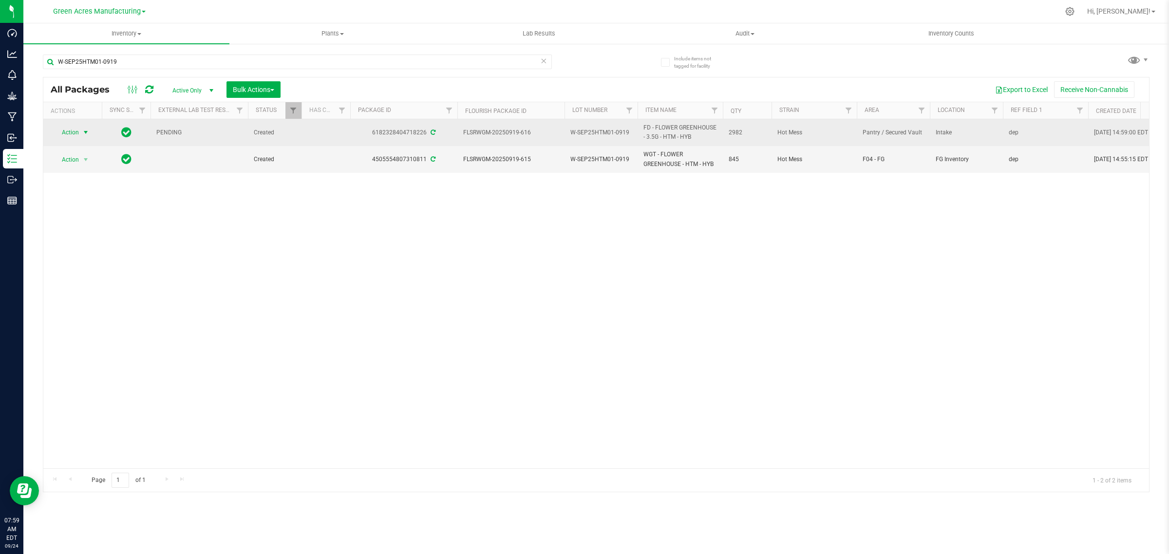
click at [81, 128] on span "select" at bounding box center [86, 133] width 12 height 14
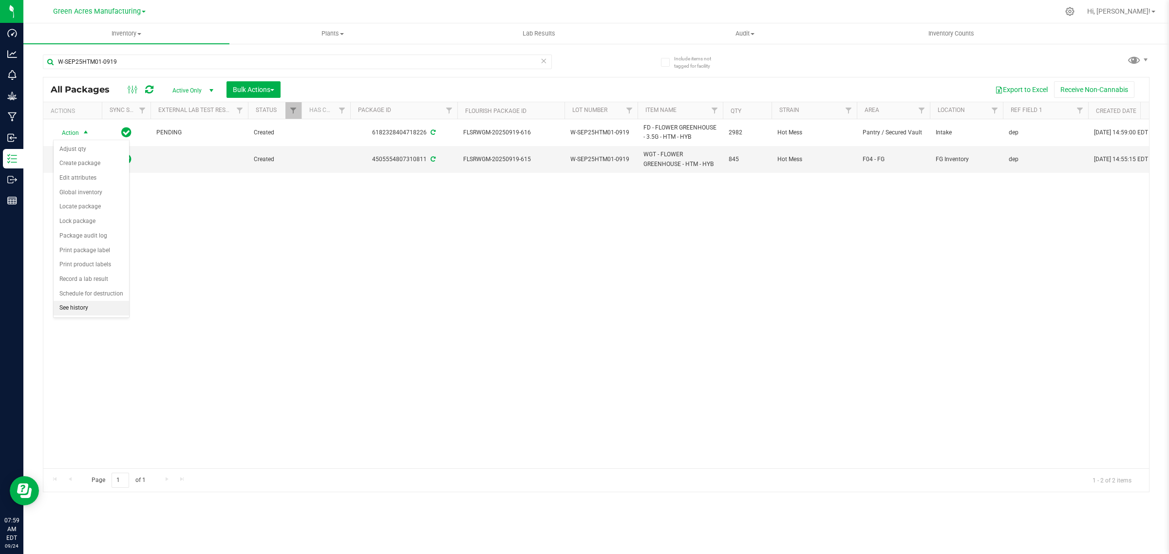
click at [71, 309] on li "See history" at bounding box center [92, 308] width 76 height 15
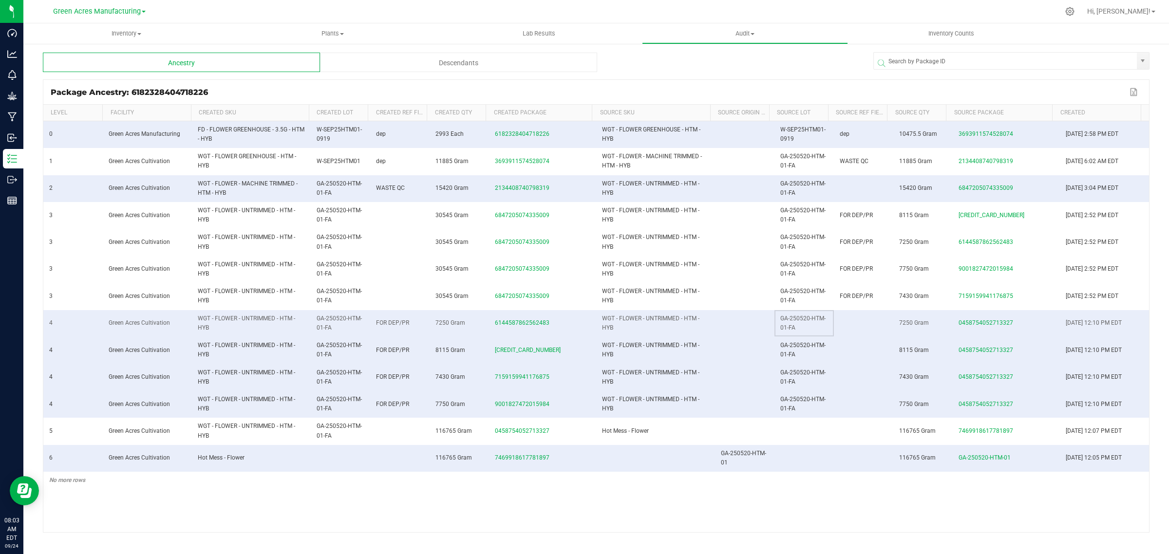
click at [775, 322] on td "GA-250520-HTM-01-FA" at bounding box center [804, 323] width 59 height 27
drag, startPoint x: 775, startPoint y: 318, endPoint x: 796, endPoint y: 330, distance: 23.6
click at [796, 330] on td "GA-250520-HTM-01-FA" at bounding box center [804, 323] width 59 height 27
copy span "GA-250520-HTM-01-FA"
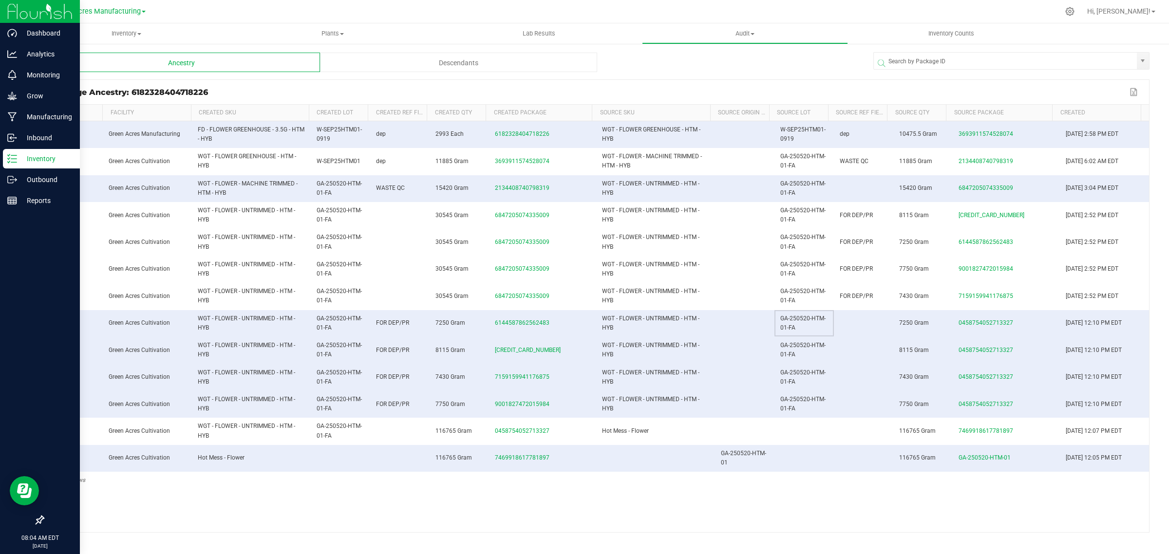
click at [21, 160] on p "Inventory" at bounding box center [46, 159] width 58 height 12
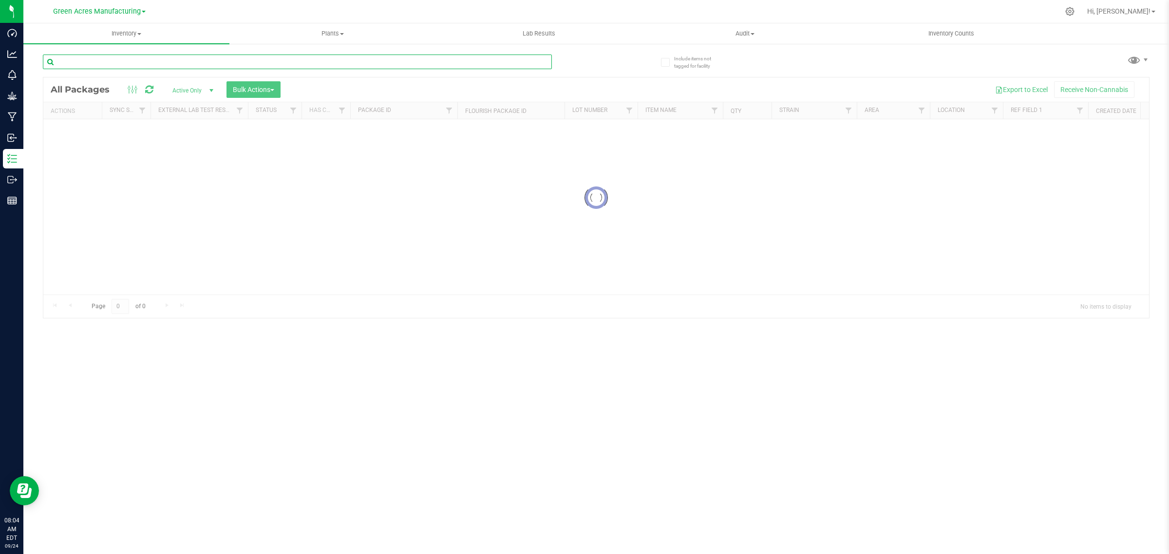
click at [91, 59] on input "text" at bounding box center [297, 62] width 509 height 15
paste input "5-AUG25BLT01-0920"
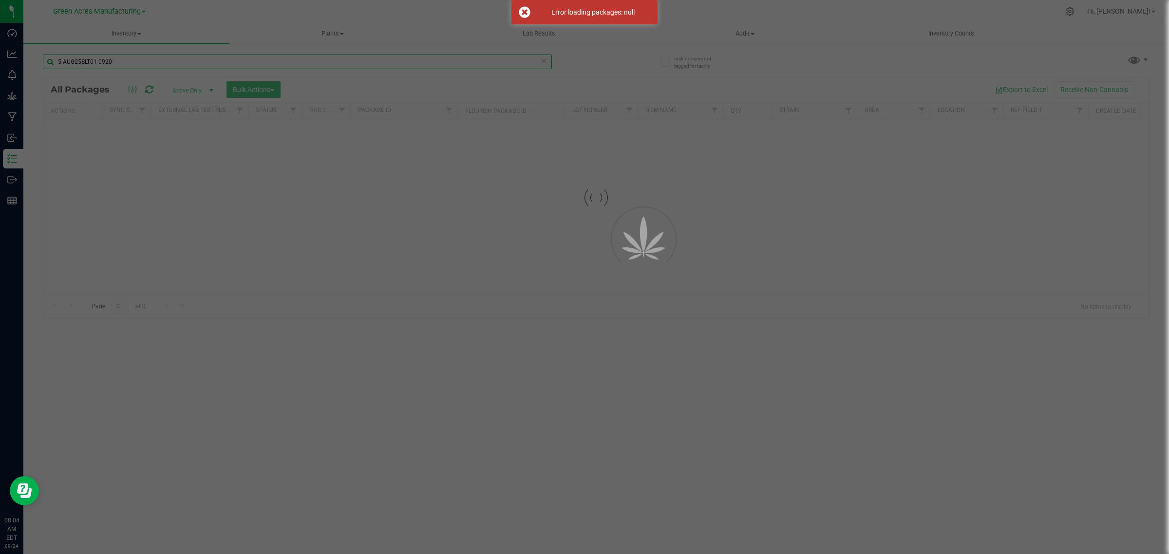
type input "5-AUG25BLT01-0920"
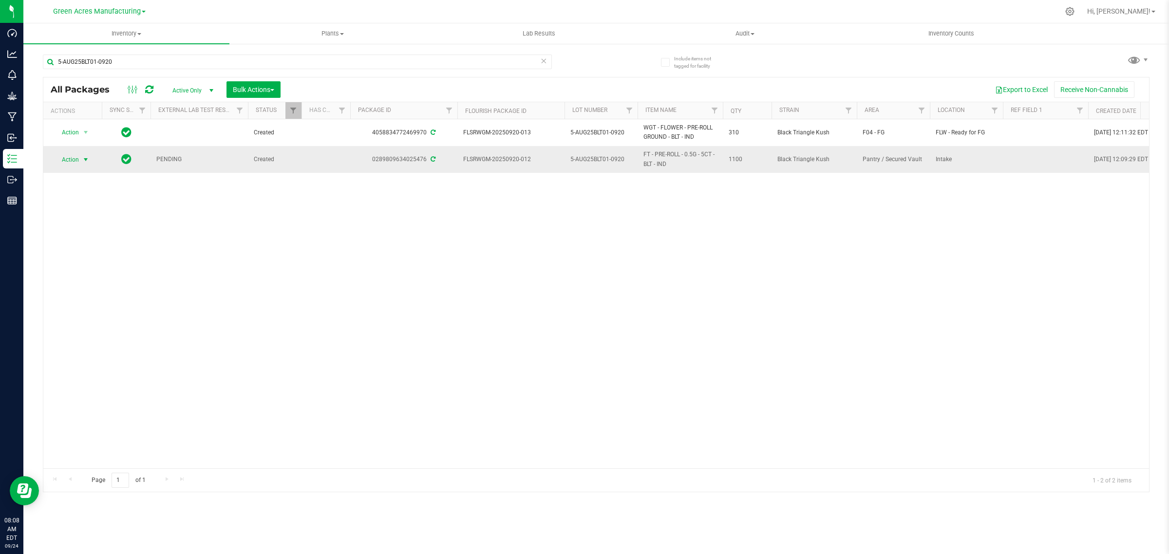
click at [69, 159] on span "Action" at bounding box center [66, 160] width 26 height 14
click at [73, 340] on li "See history" at bounding box center [92, 335] width 76 height 15
